Goal: Navigation & Orientation: Find specific page/section

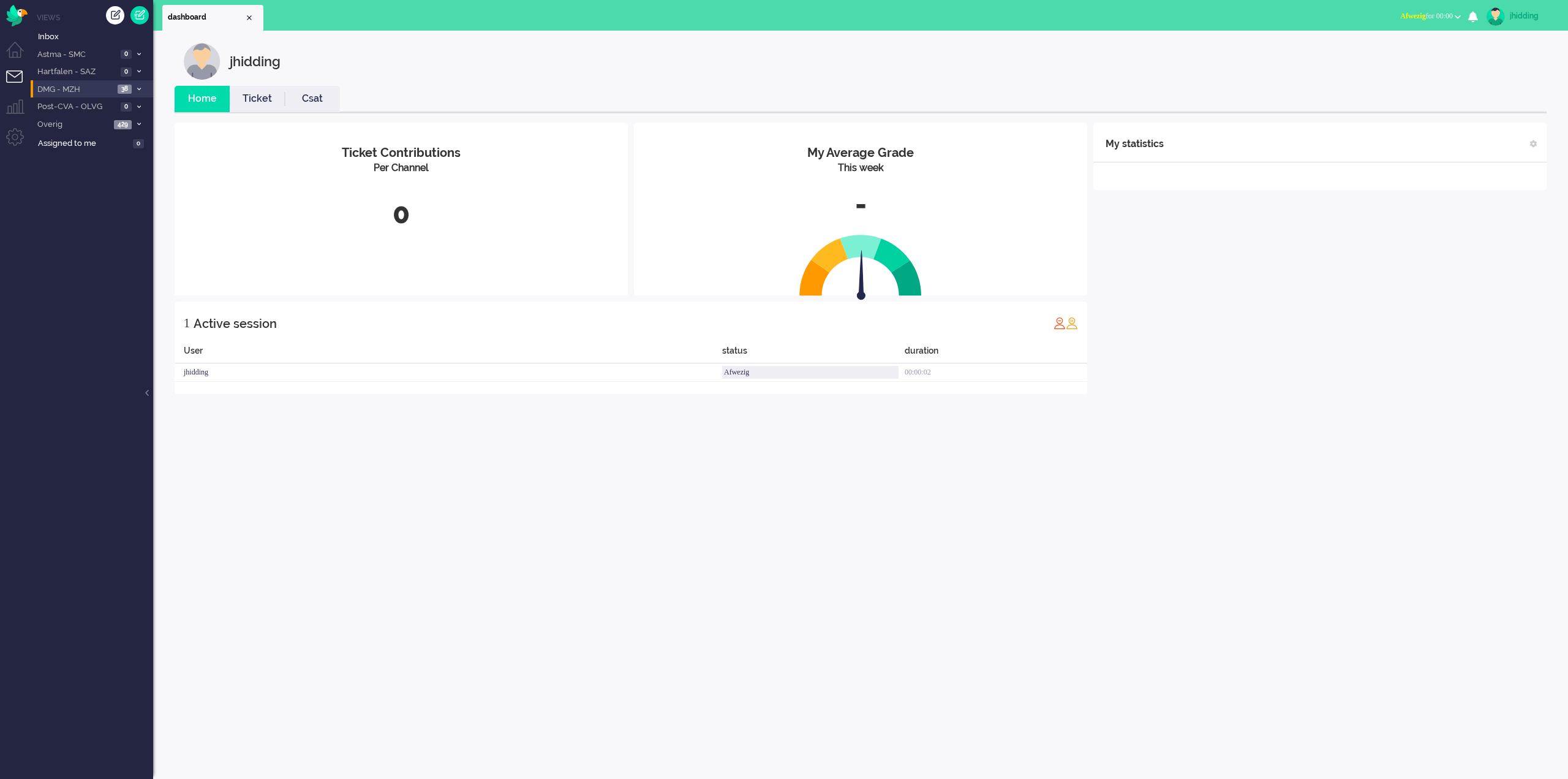
click at [82, 90] on span "DMG - MZH" at bounding box center [75, 90] width 78 height 12
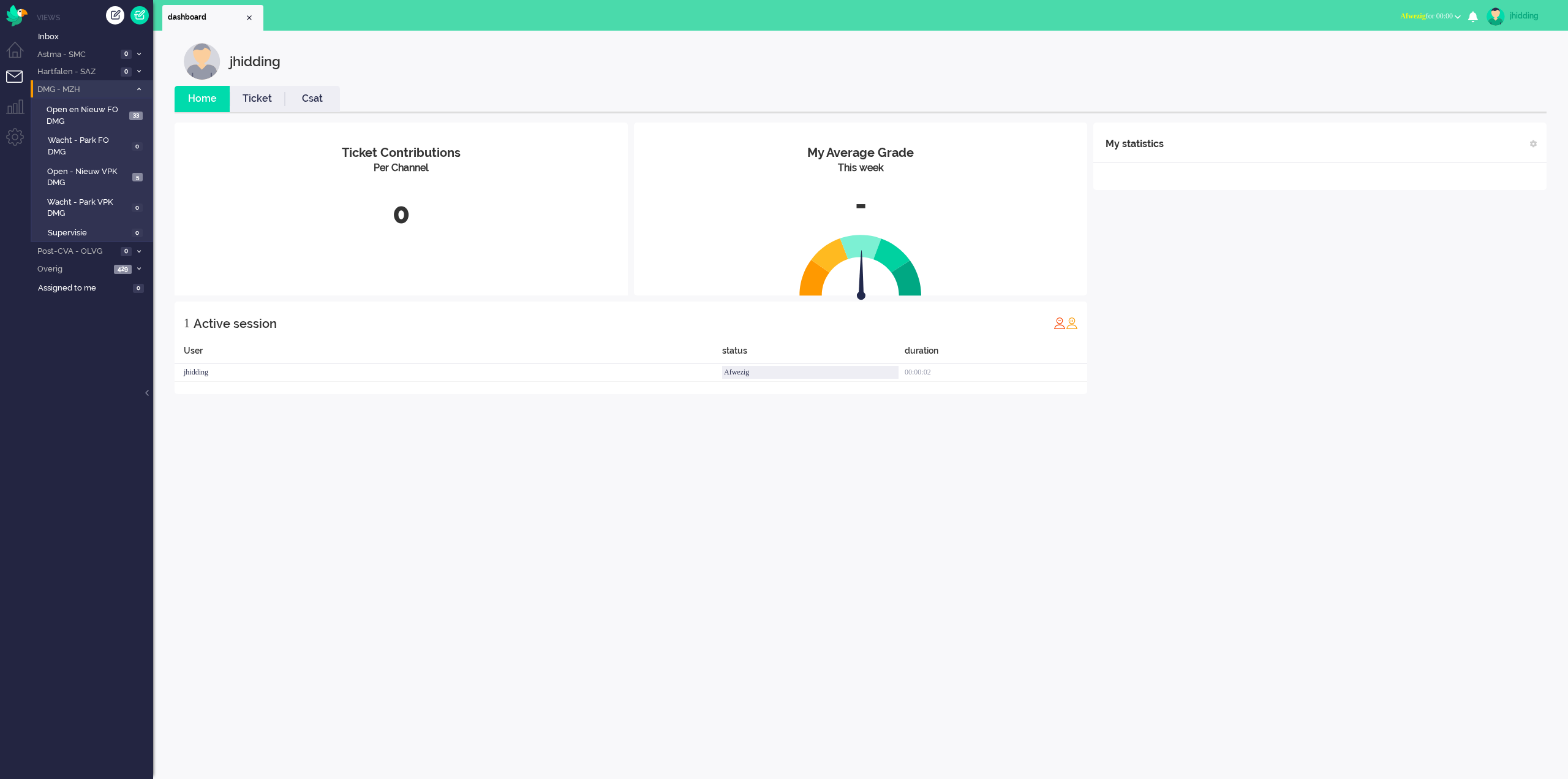
click at [82, 90] on span "DMG - MZH" at bounding box center [83, 90] width 95 height 12
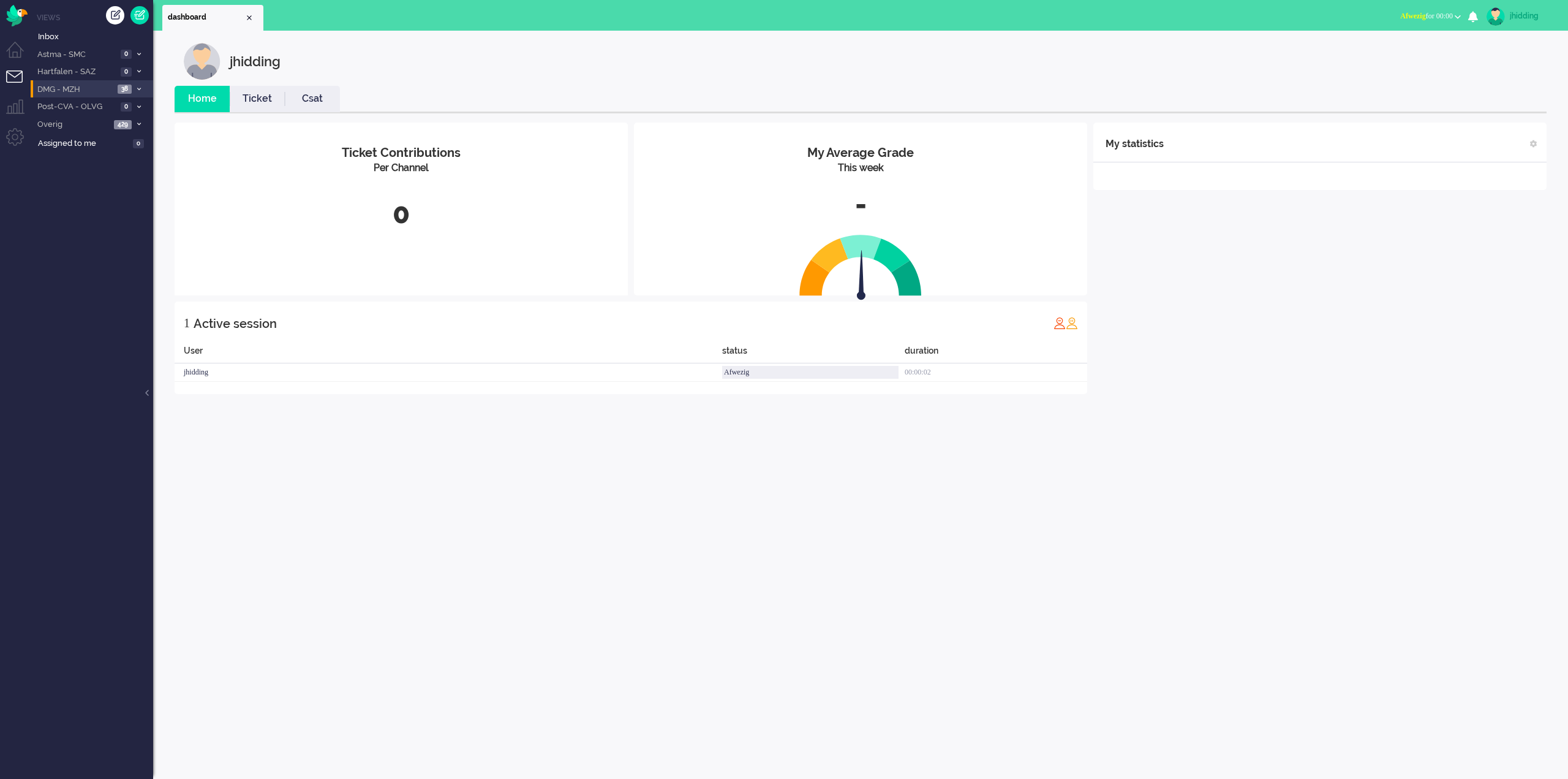
click at [82, 90] on span "DMG - MZH" at bounding box center [75, 90] width 78 height 12
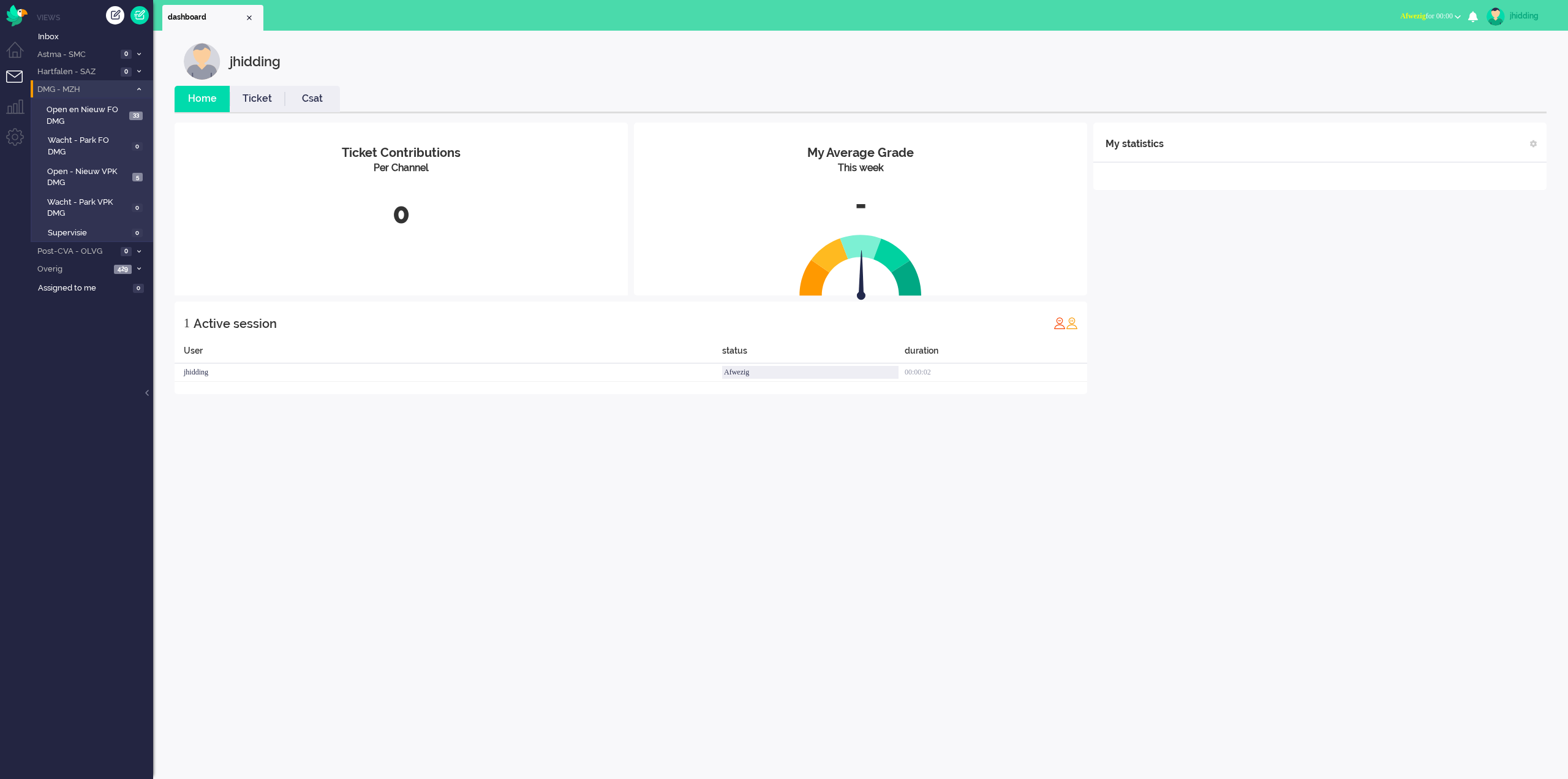
click at [84, 94] on span "DMG - MZH" at bounding box center [83, 90] width 95 height 12
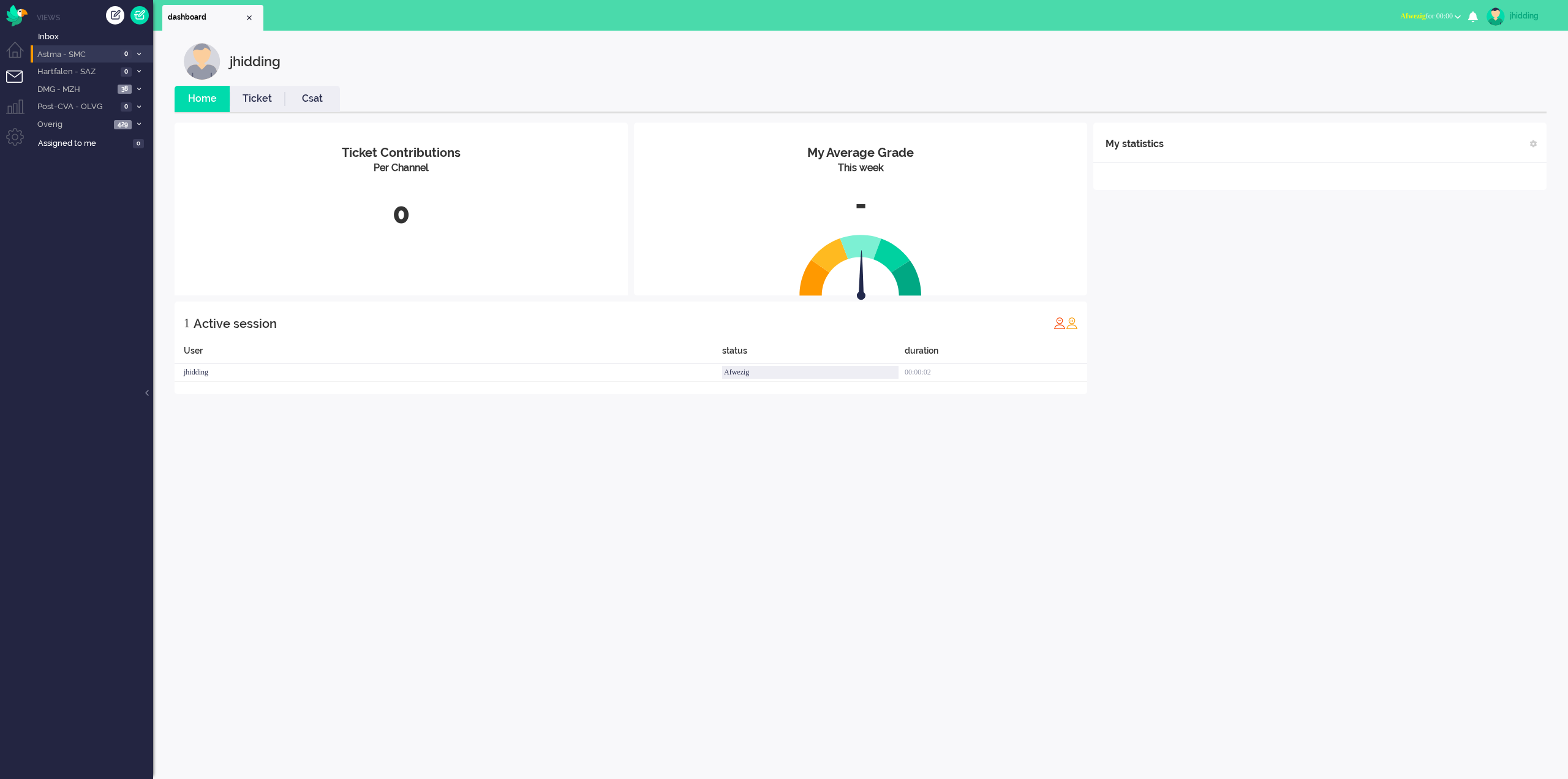
click at [68, 50] on span "Astma - SMC" at bounding box center [77, 55] width 82 height 12
click at [71, 47] on li "Astma - SMC 0" at bounding box center [92, 53] width 122 height 17
click at [72, 62] on li "Astma - SMC 0" at bounding box center [92, 53] width 122 height 17
click at [73, 57] on span "Astma - SMC" at bounding box center [83, 55] width 95 height 12
click at [74, 65] on li "Hartfalen - SAZ 0" at bounding box center [92, 71] width 122 height 17
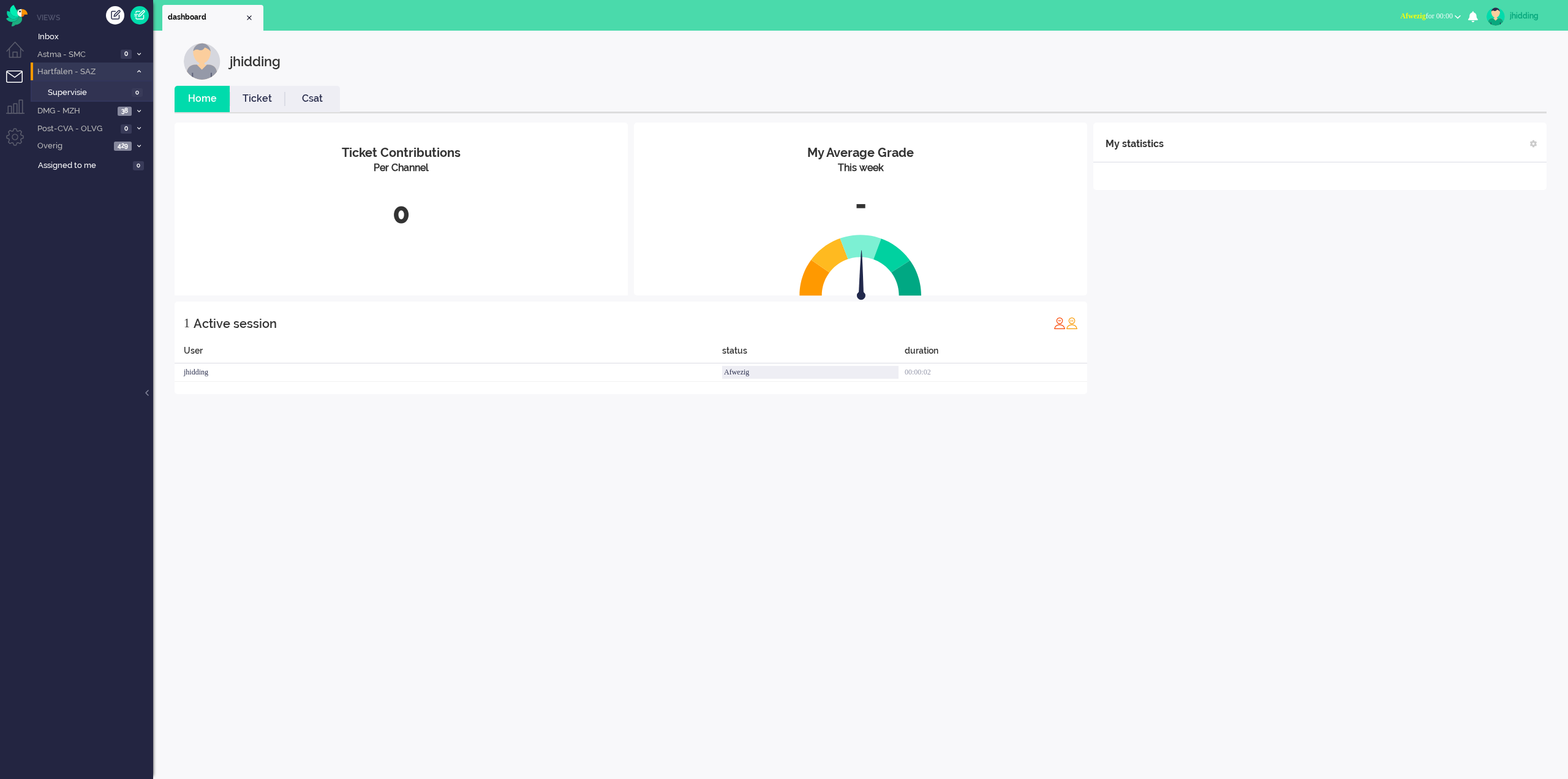
click at [74, 68] on span "Hartfalen - SAZ" at bounding box center [83, 72] width 95 height 12
click at [63, 27] on li "Inbox" at bounding box center [92, 36] width 122 height 20
click at [62, 29] on link "Inbox" at bounding box center [94, 36] width 117 height 13
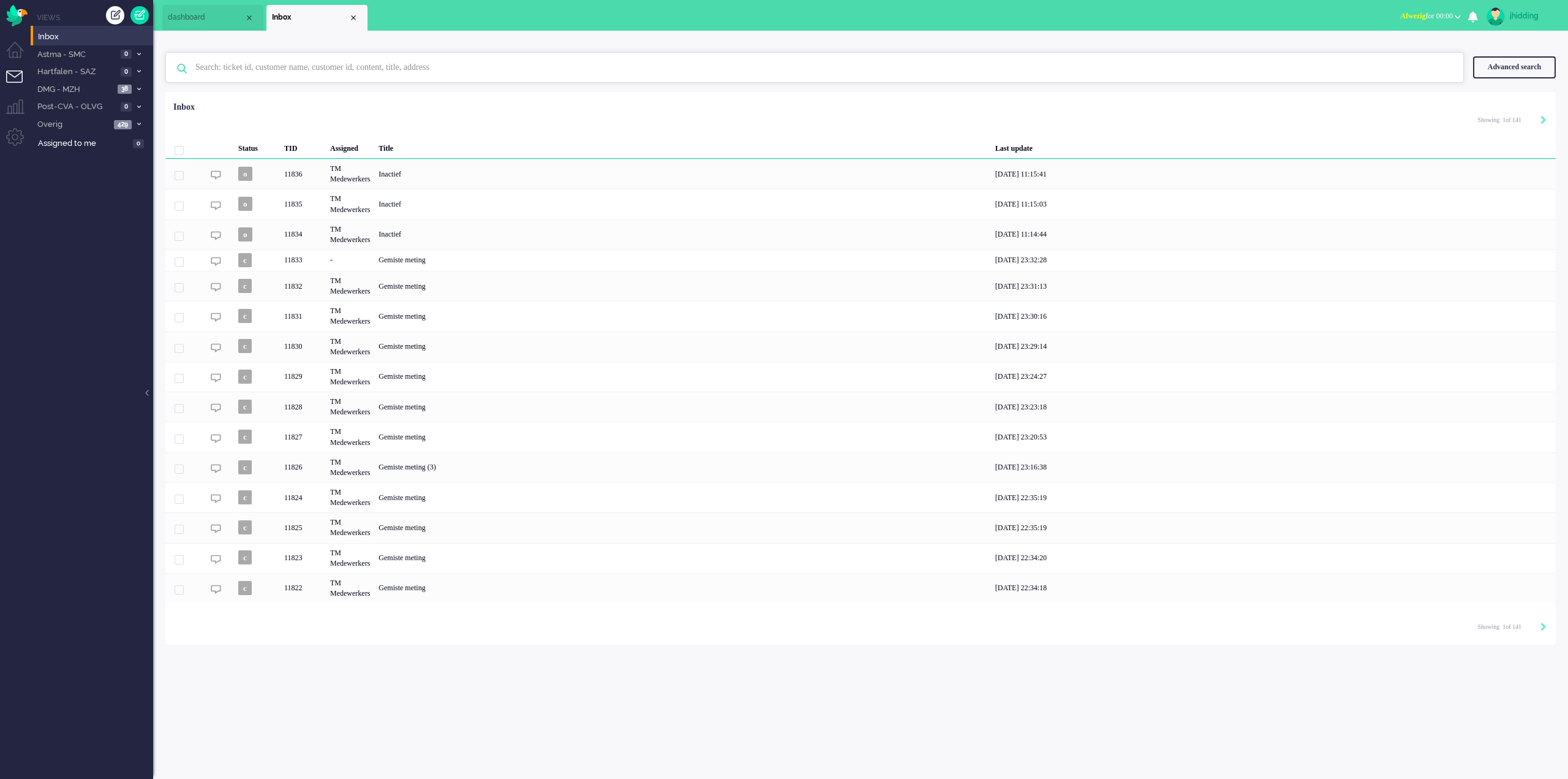
click at [251, 67] on input "text" at bounding box center [817, 67] width 1261 height 29
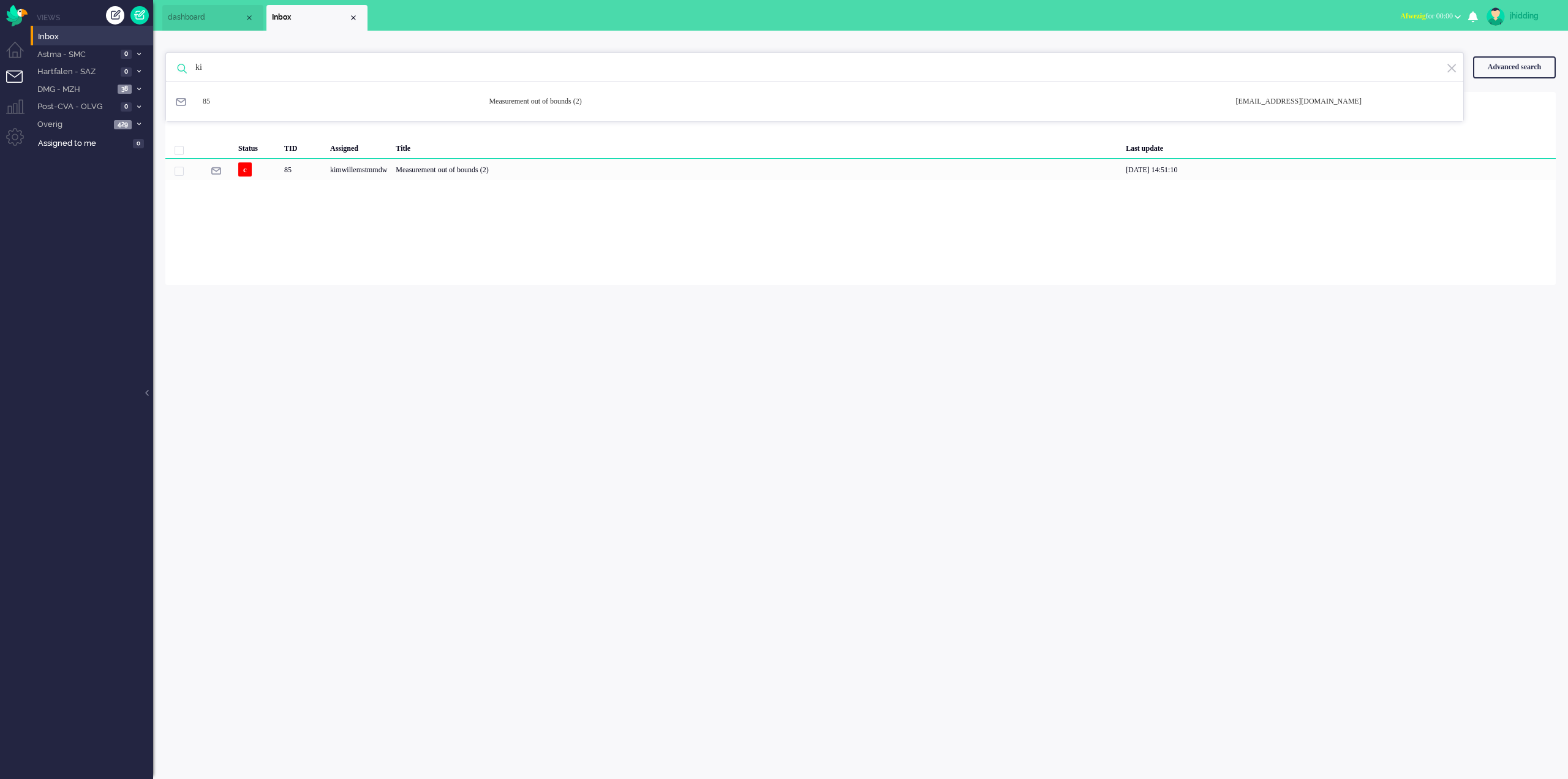
type input "k"
click at [75, 121] on span "Overig" at bounding box center [73, 125] width 75 height 12
click at [73, 139] on span "Niet toegewezen" at bounding box center [85, 145] width 75 height 12
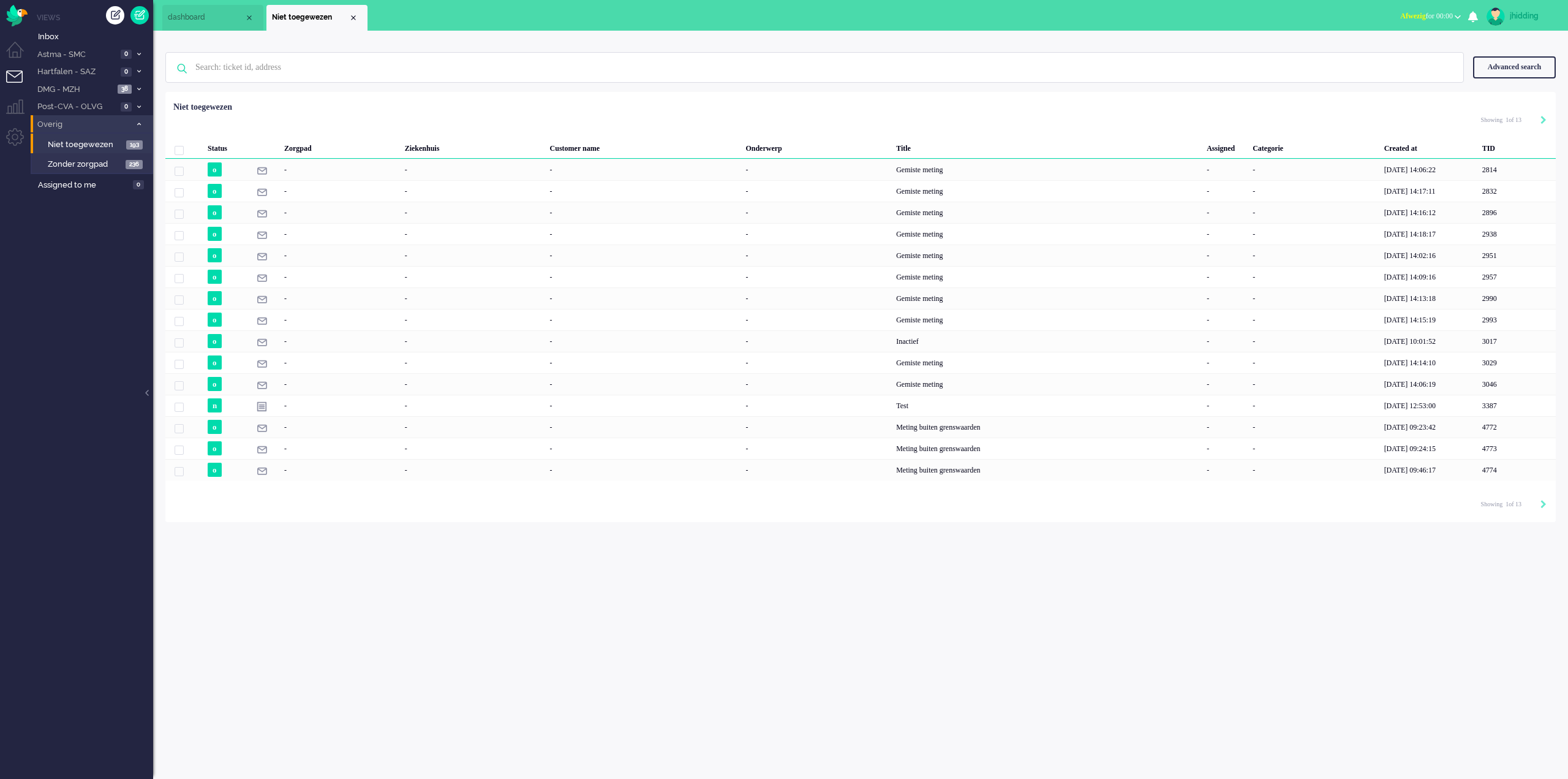
click at [72, 128] on span "Overig" at bounding box center [83, 125] width 95 height 12
click at [82, 95] on li "DMG - MZH 38" at bounding box center [92, 88] width 122 height 17
click at [85, 107] on span "Open en Nieuw FO DMG" at bounding box center [86, 115] width 79 height 22
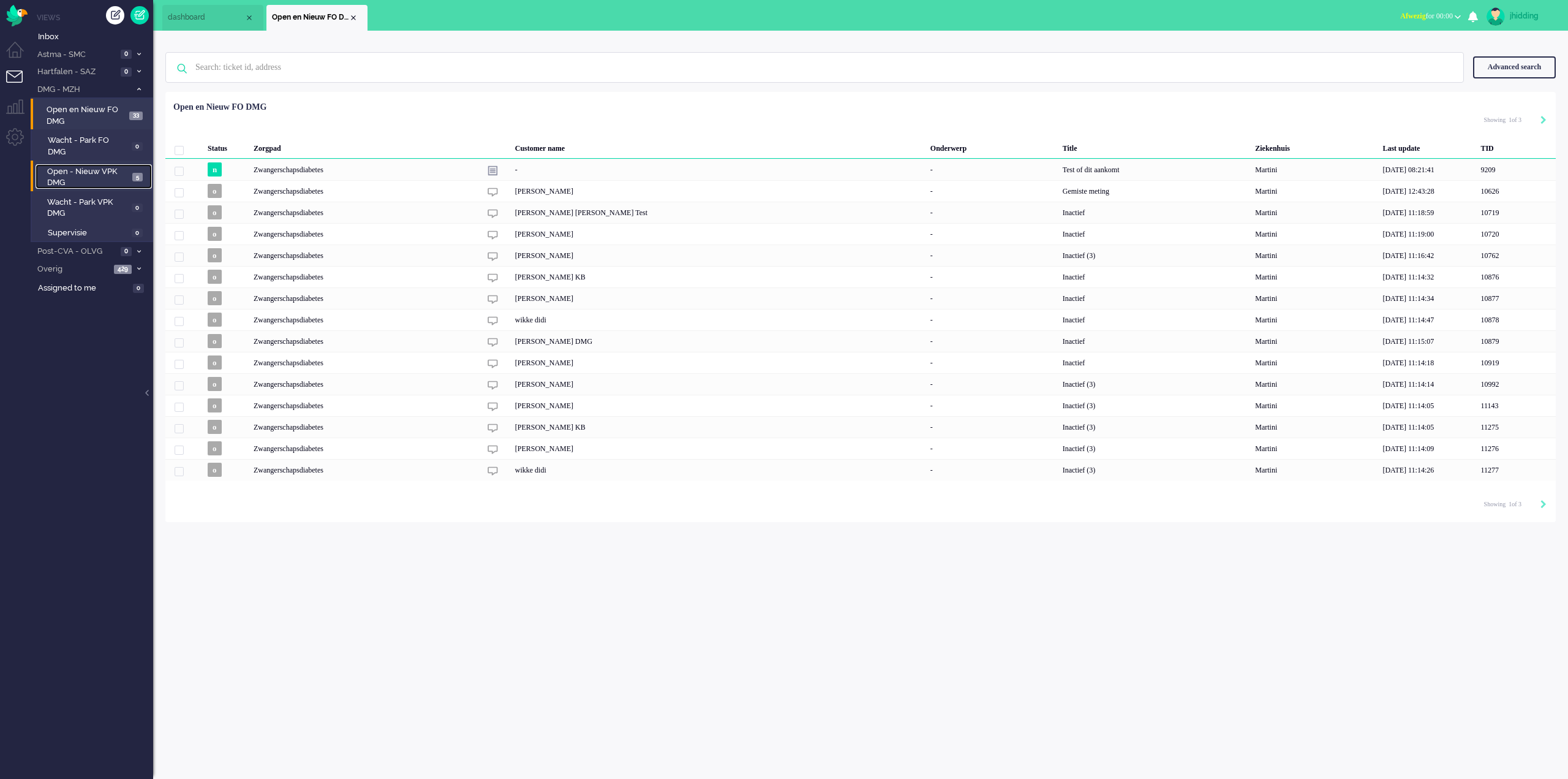
click at [81, 171] on span "Open - Nieuw VPK DMG" at bounding box center [88, 177] width 82 height 22
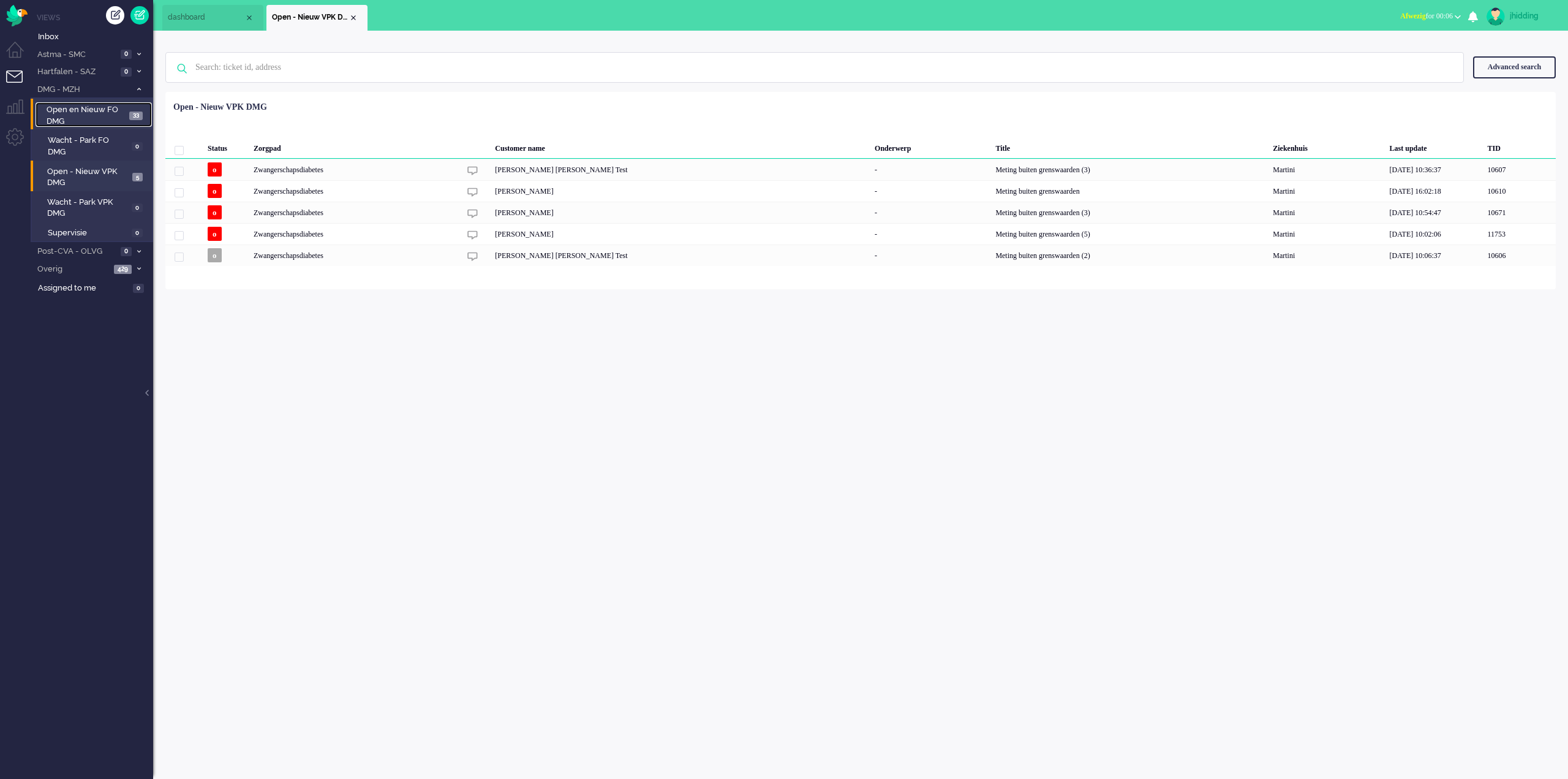
click at [89, 109] on span "Open en Nieuw FO DMG" at bounding box center [86, 115] width 79 height 22
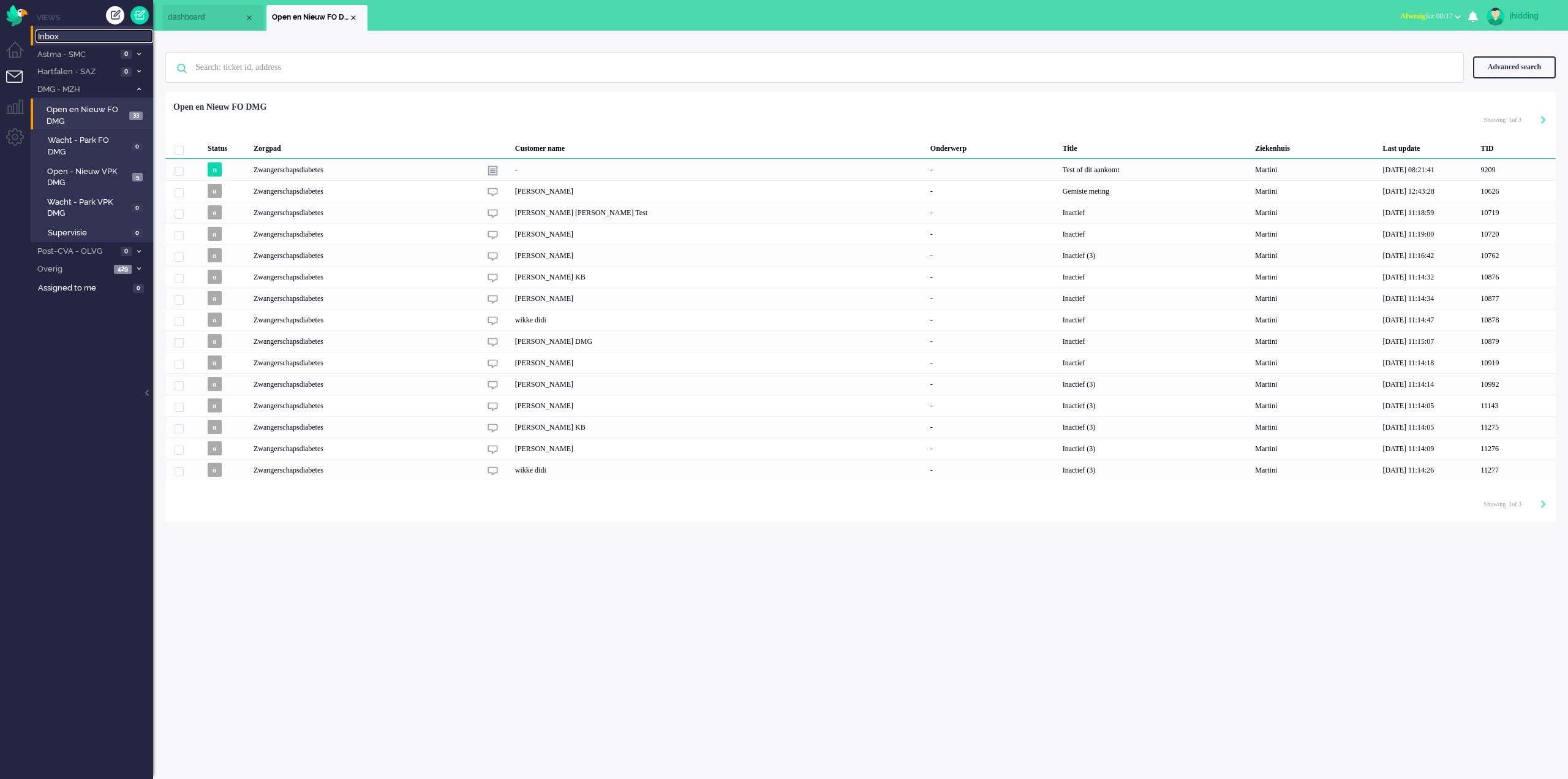
click at [47, 36] on span "Inbox" at bounding box center [96, 37] width 115 height 12
